Goal: Task Accomplishment & Management: Manage account settings

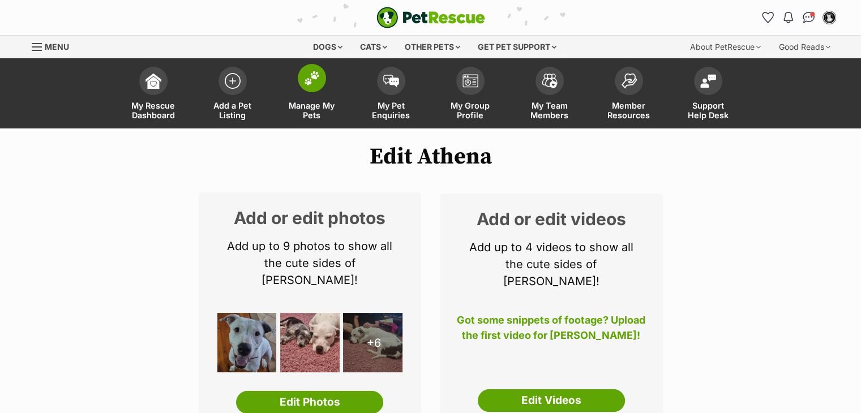
click at [321, 71] on span at bounding box center [312, 78] width 28 height 28
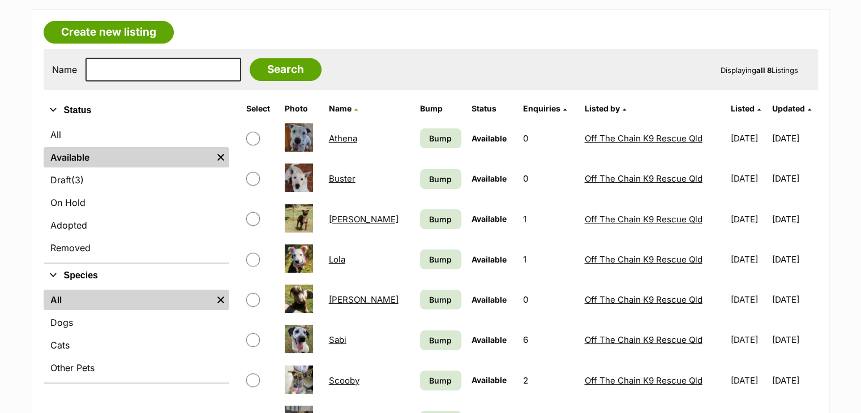
click at [341, 175] on link "Buster" at bounding box center [342, 178] width 27 height 11
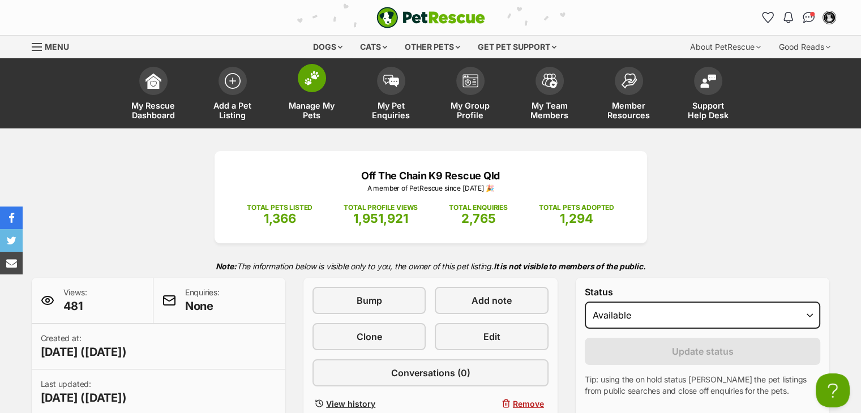
click at [313, 74] on img at bounding box center [312, 78] width 16 height 15
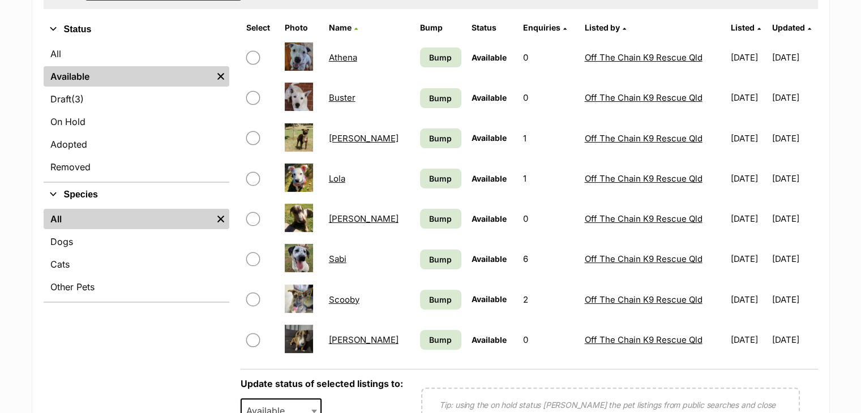
scroll to position [265, 0]
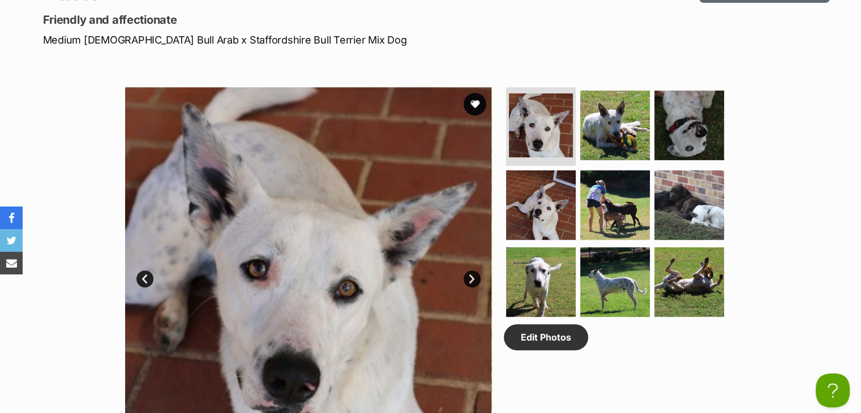
scroll to position [506, 0]
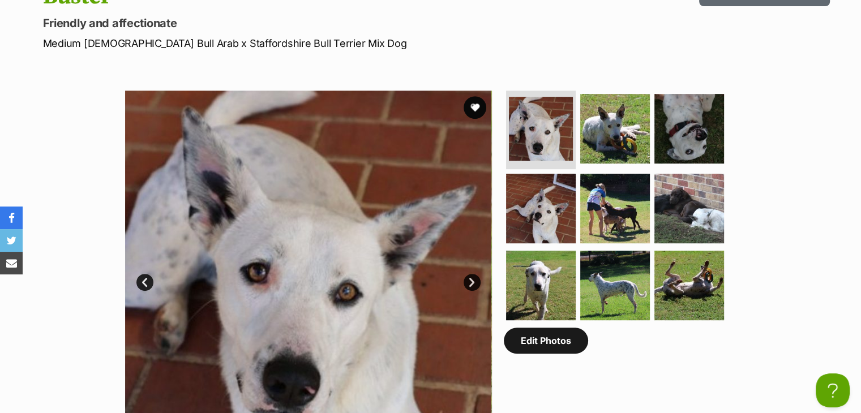
click at [537, 340] on link "Edit Photos" at bounding box center [546, 341] width 84 height 26
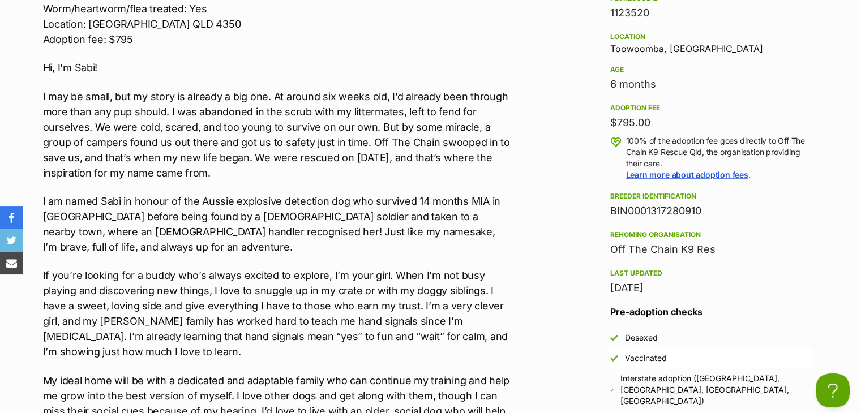
click at [250, 226] on p "I am named Sabi in honour of the Aussie explosive detection dog who survived 14…" at bounding box center [277, 224] width 468 height 61
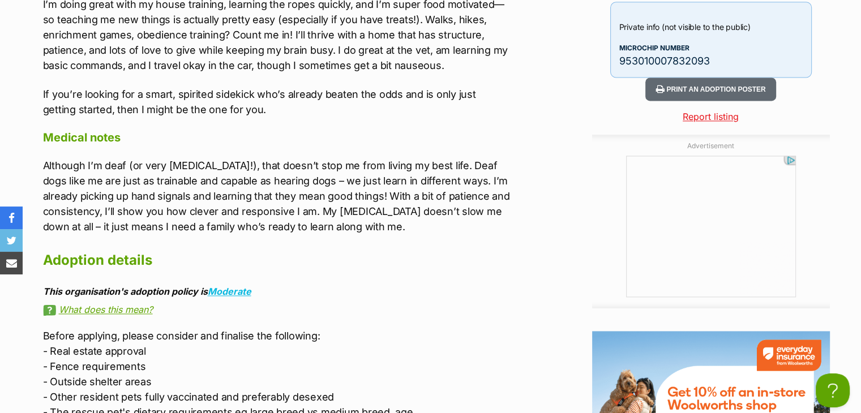
scroll to position [1607, 0]
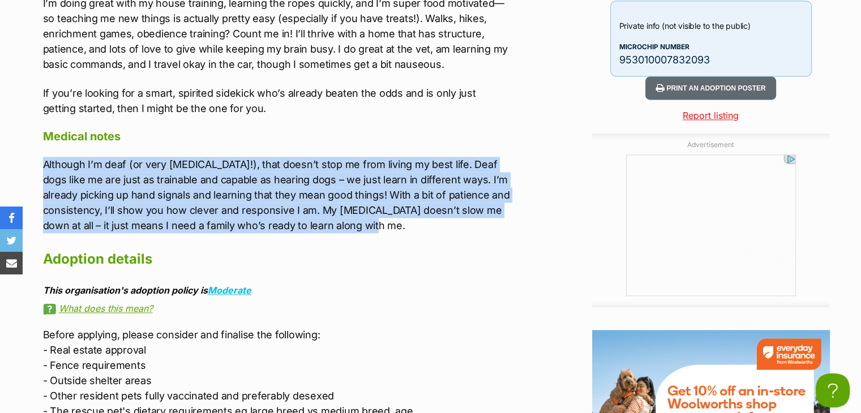
drag, startPoint x: 351, startPoint y: 225, endPoint x: 42, endPoint y: 164, distance: 314.5
click at [43, 164] on p "Although I’m deaf (or very hard of hearing!), that doesn’t stop me from living …" at bounding box center [277, 195] width 468 height 76
copy p "Although I’m deaf (or very hard of hearing!), that doesn’t stop me from living …"
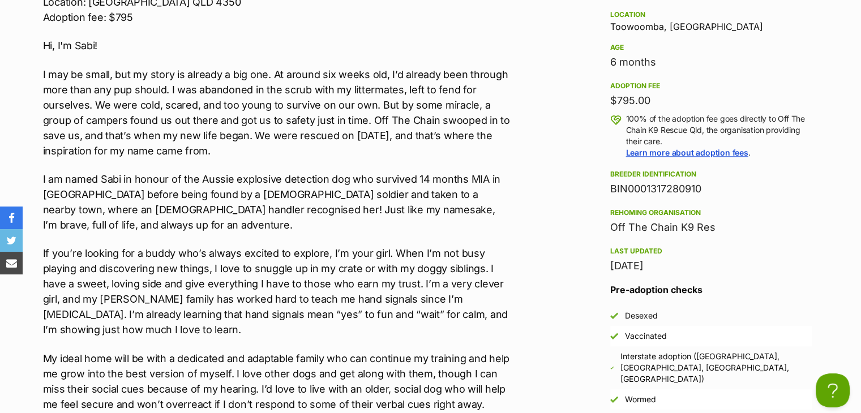
scroll to position [1177, 0]
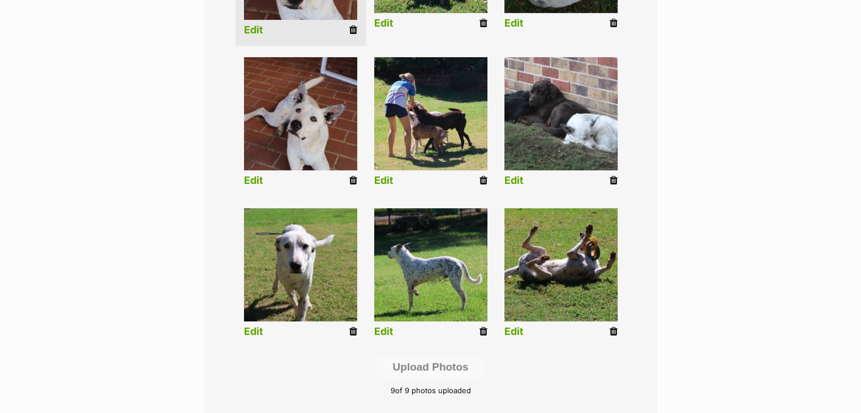
scroll to position [415, 0]
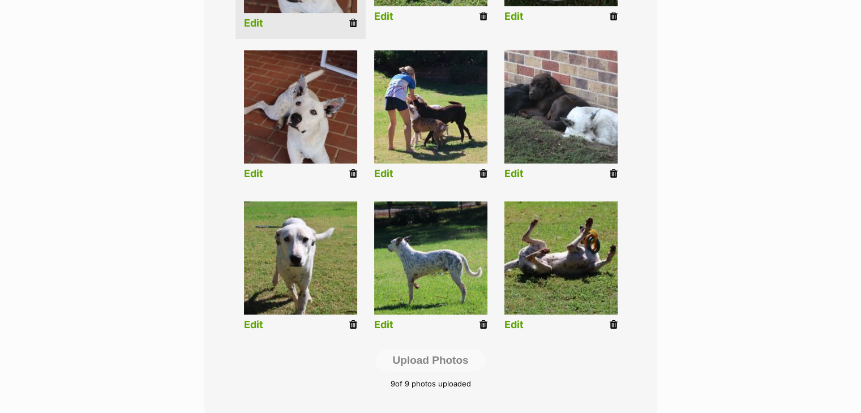
click at [617, 176] on icon at bounding box center [614, 174] width 8 height 10
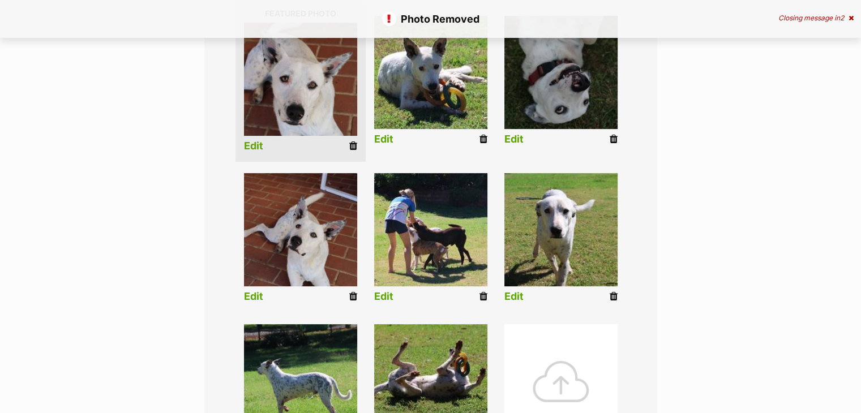
drag, startPoint x: 616, startPoint y: 298, endPoint x: 606, endPoint y: 299, distance: 9.7
click at [606, 299] on li "Edit" at bounding box center [561, 241] width 130 height 146
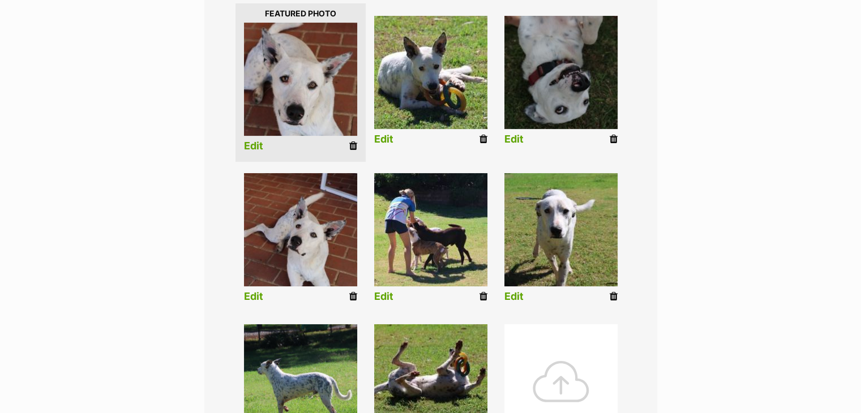
click at [611, 299] on icon at bounding box center [614, 297] width 8 height 10
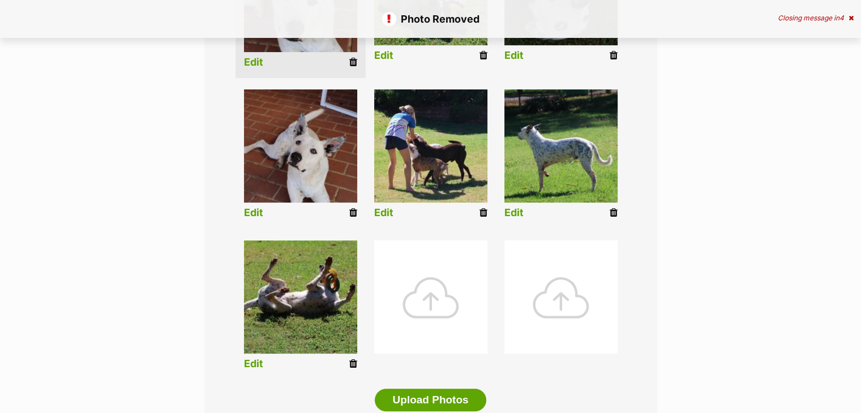
scroll to position [380, 0]
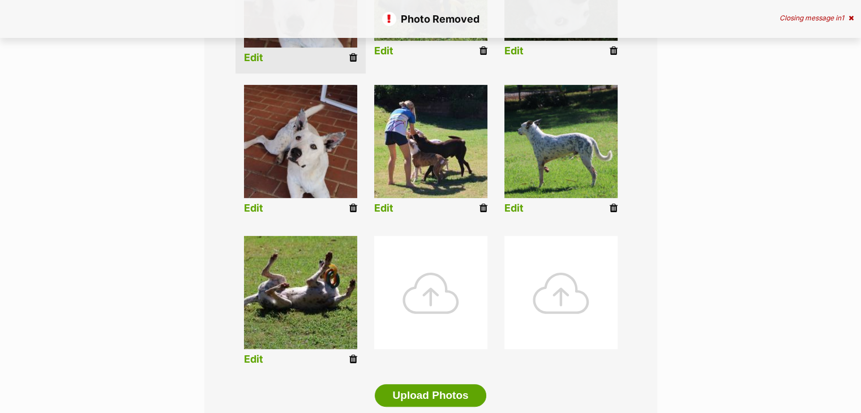
click at [616, 208] on icon at bounding box center [614, 208] width 8 height 10
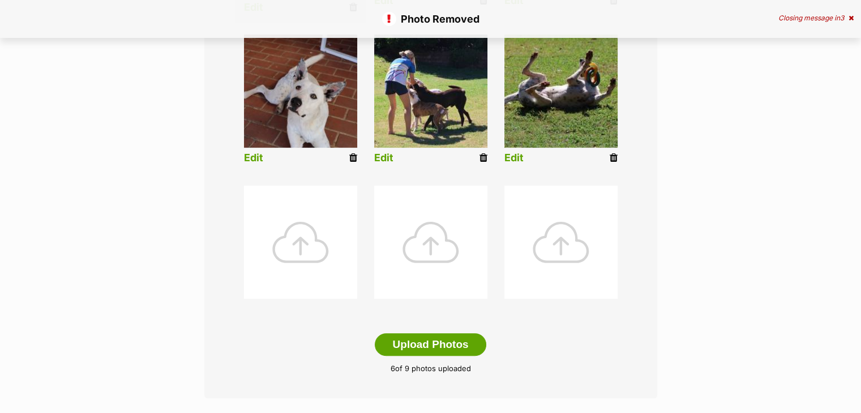
scroll to position [433, 0]
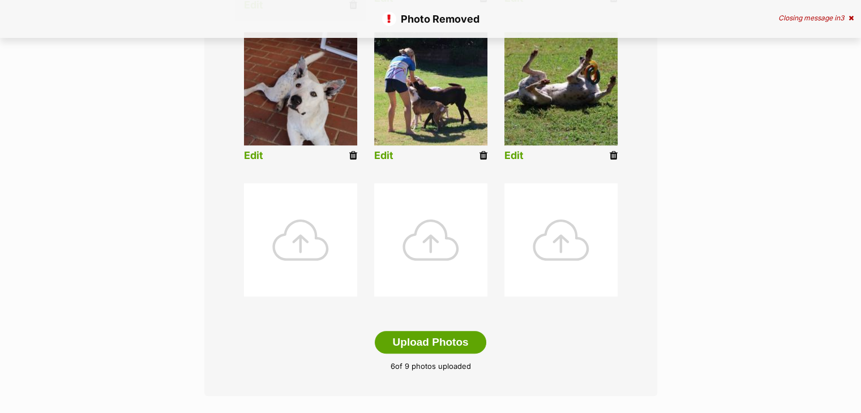
click at [297, 247] on div at bounding box center [300, 239] width 113 height 113
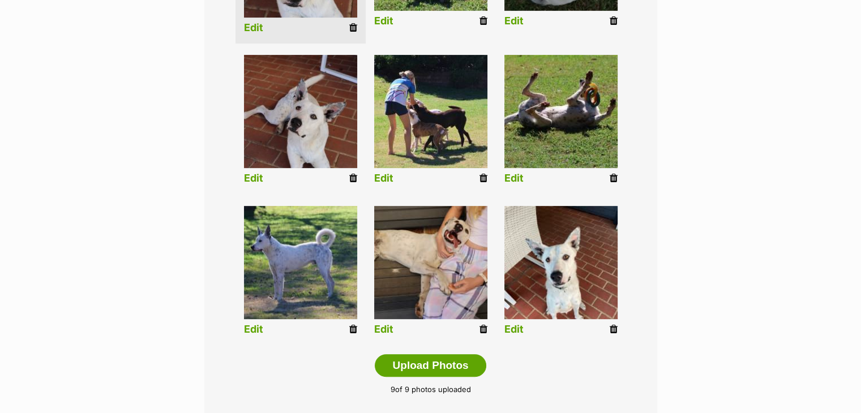
scroll to position [411, 0]
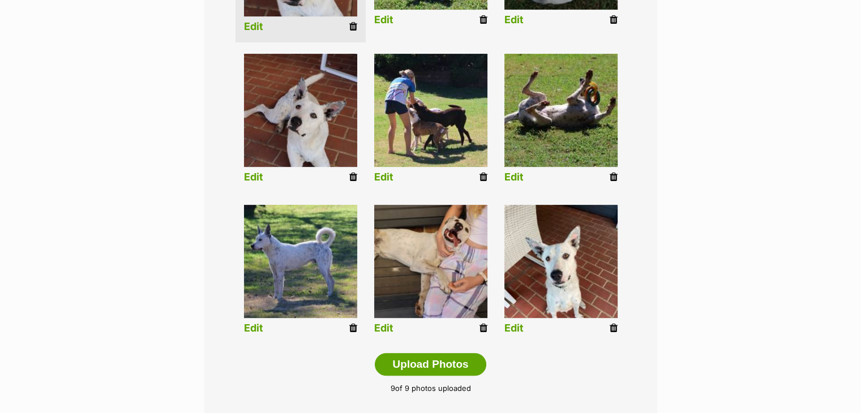
drag, startPoint x: 482, startPoint y: 174, endPoint x: 486, endPoint y: 50, distance: 124.1
click at [482, 174] on icon at bounding box center [484, 177] width 8 height 10
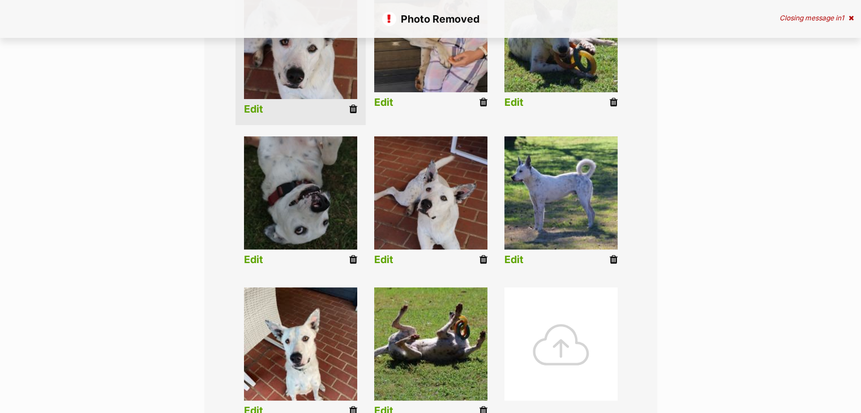
scroll to position [330, 0]
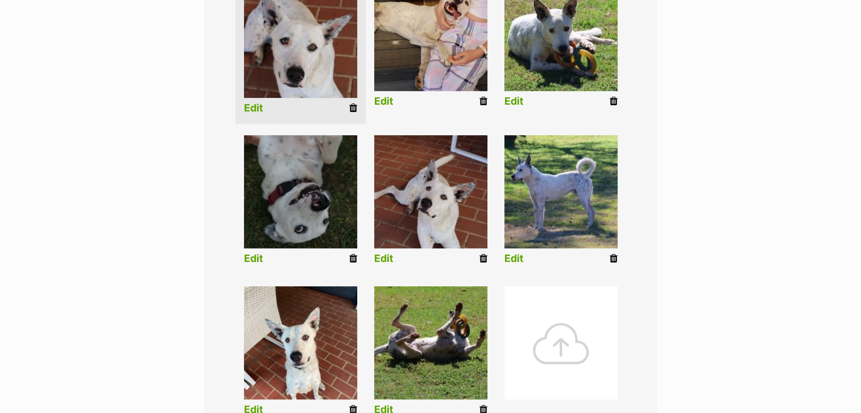
click at [553, 337] on div at bounding box center [561, 343] width 113 height 113
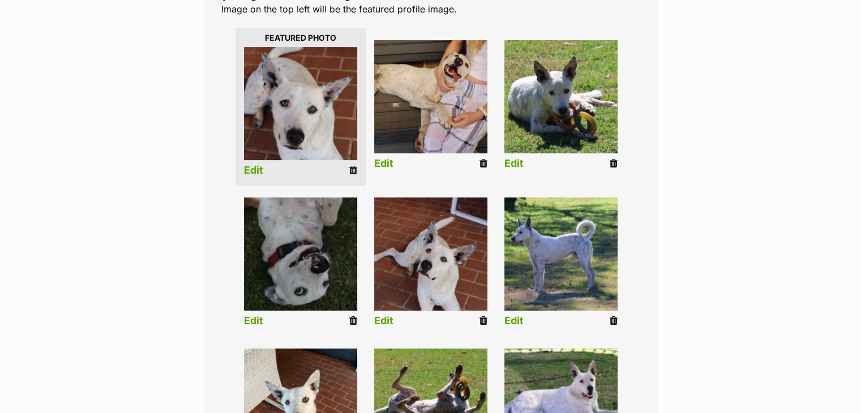
scroll to position [262, 0]
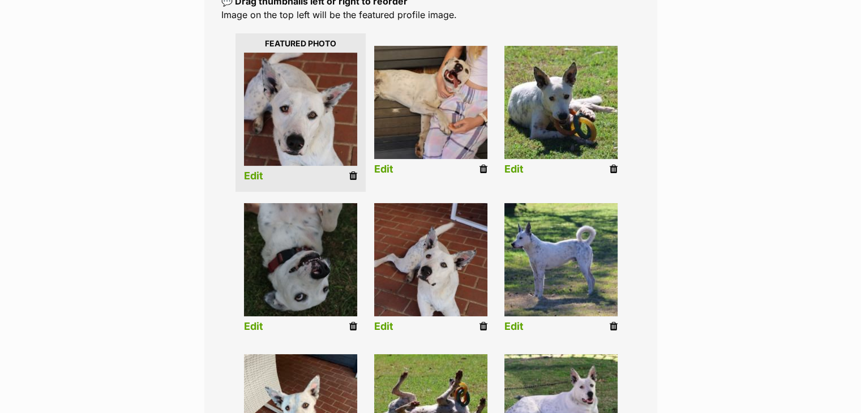
click at [612, 171] on icon at bounding box center [614, 169] width 8 height 10
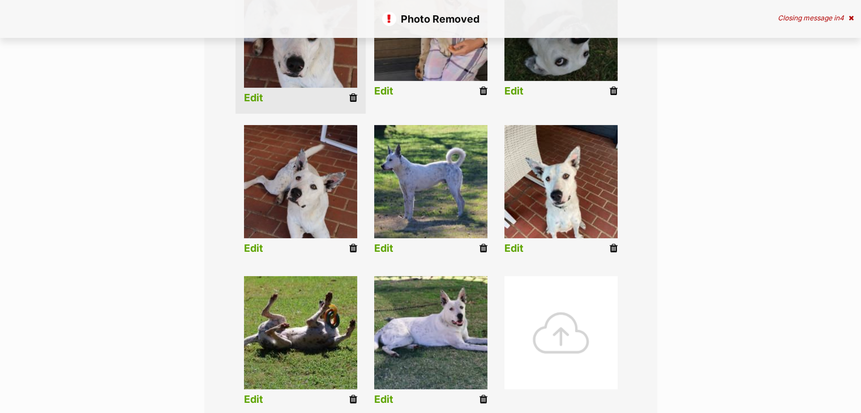
click at [568, 329] on div at bounding box center [561, 332] width 113 height 113
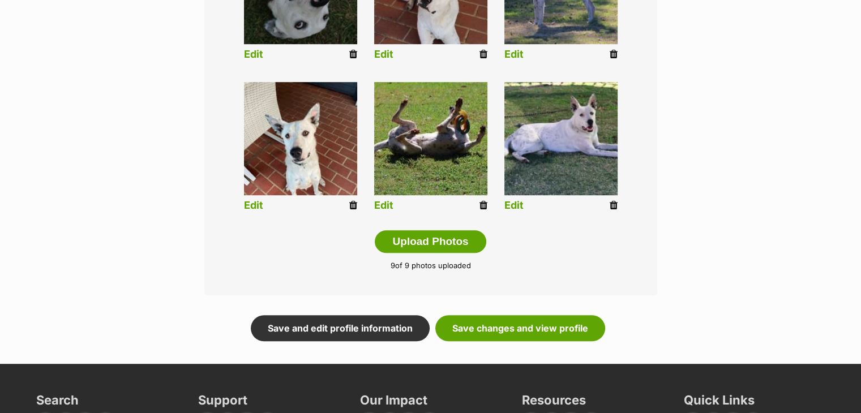
scroll to position [535, 0]
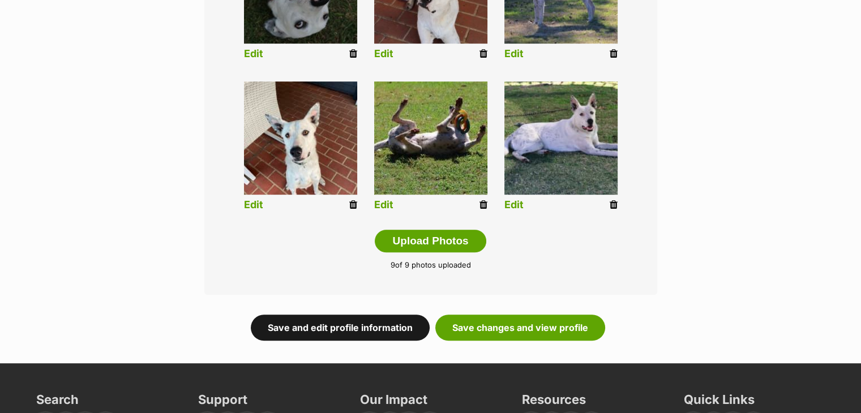
click at [398, 327] on link "Save and edit profile information" at bounding box center [340, 328] width 179 height 26
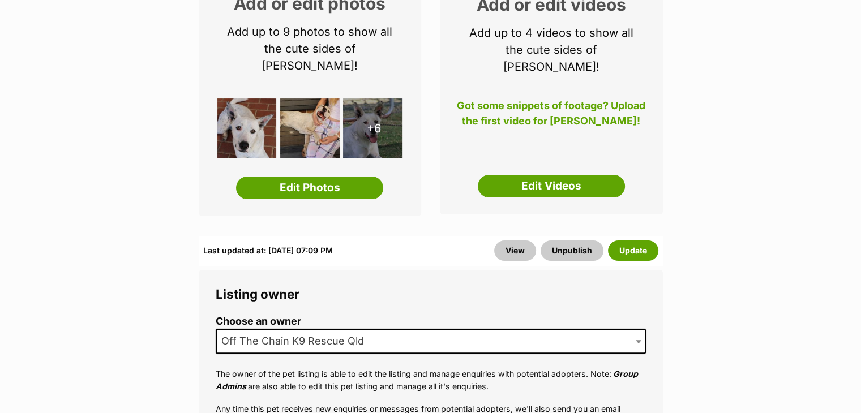
scroll to position [215, 0]
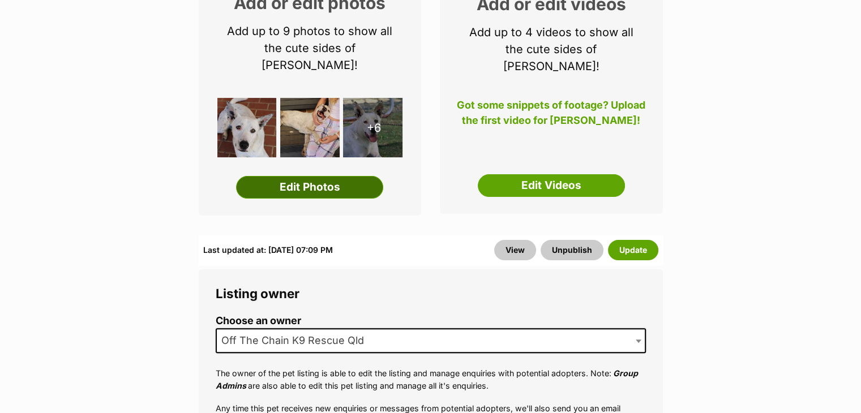
click at [331, 176] on link "Edit Photos" at bounding box center [309, 187] width 147 height 23
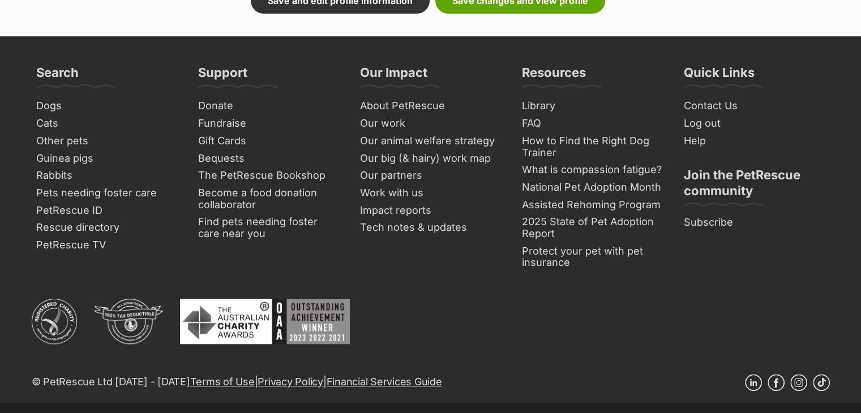
scroll to position [862, 0]
